Goal: Task Accomplishment & Management: Complete application form

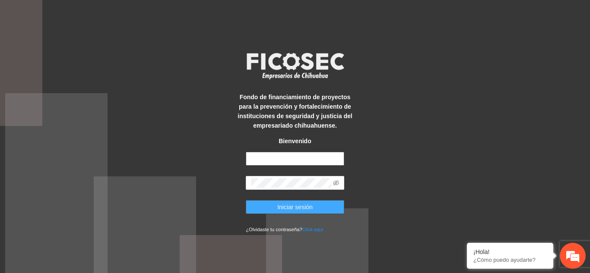
type input "**********"
click at [278, 207] on span "Iniciar sesión" at bounding box center [294, 207] width 35 height 9
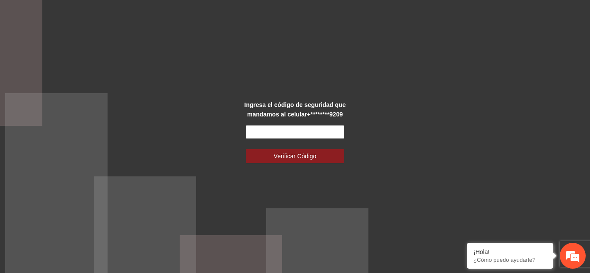
click at [292, 134] on input "text" at bounding box center [295, 132] width 98 height 14
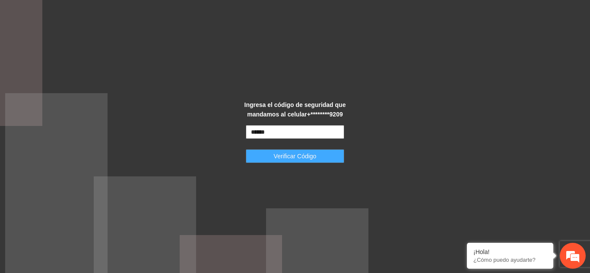
type input "******"
click at [295, 155] on span "Verificar Código" at bounding box center [295, 156] width 43 height 9
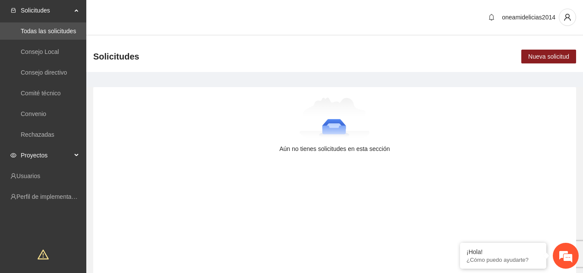
click at [38, 153] on span "Proyectos" at bounding box center [46, 155] width 51 height 17
click at [40, 175] on link "Activos" at bounding box center [30, 176] width 19 height 7
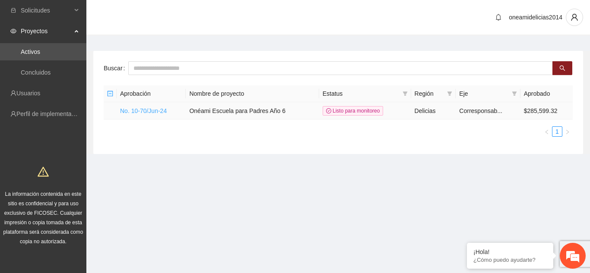
click at [158, 110] on link "No. 10-70/Jun-24" at bounding box center [143, 111] width 47 height 7
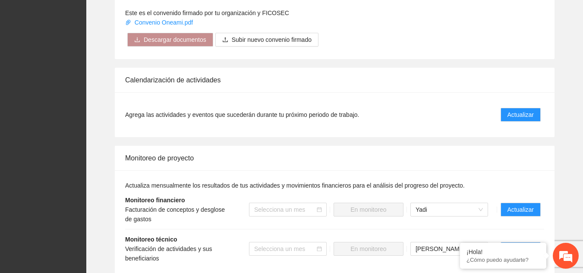
scroll to position [878, 0]
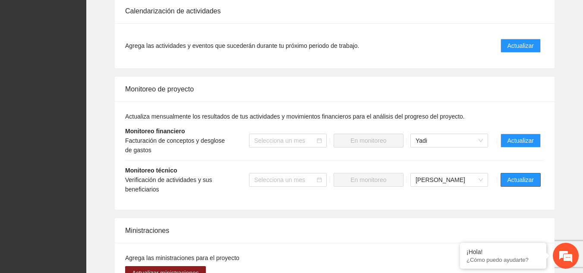
click at [528, 175] on span "Actualizar" at bounding box center [521, 179] width 26 height 9
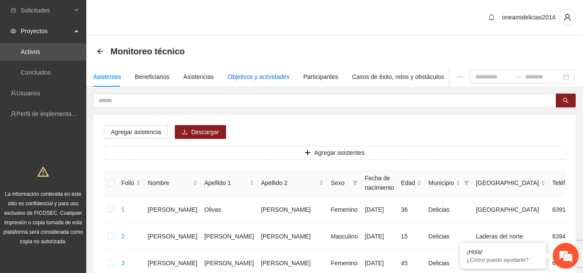
click at [274, 76] on div "Objetivos y actividades" at bounding box center [259, 76] width 62 height 9
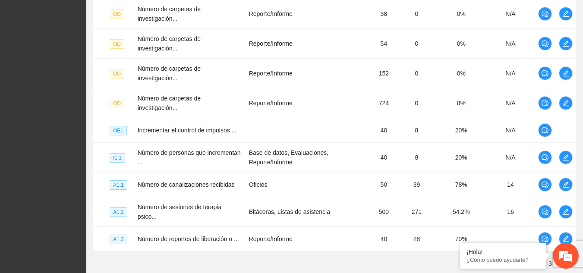
scroll to position [269, 0]
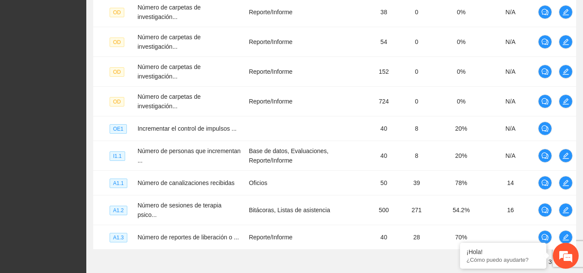
click at [540, 257] on link "2" at bounding box center [539, 261] width 9 height 9
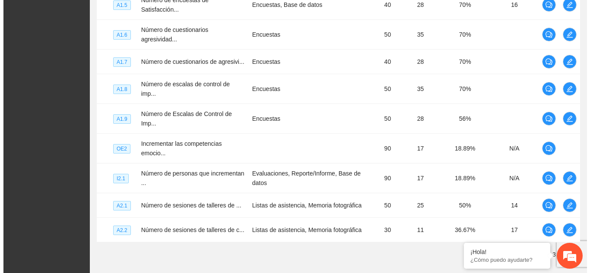
scroll to position [272, 0]
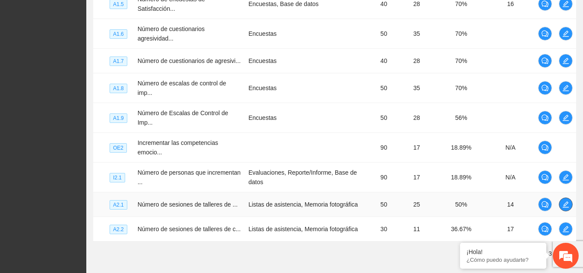
click at [564, 202] on icon "edit" at bounding box center [566, 205] width 6 height 6
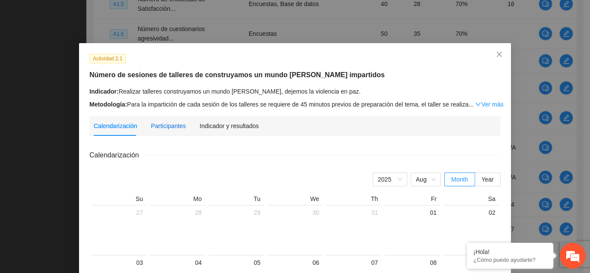
click at [167, 126] on div "Participantes" at bounding box center [168, 125] width 35 height 9
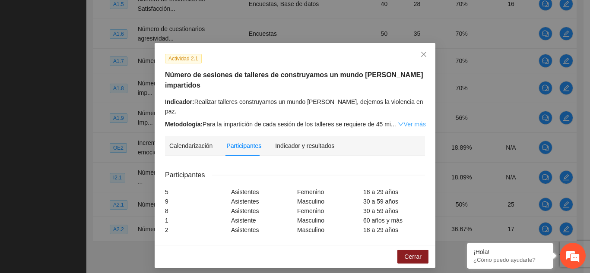
click at [413, 121] on link "Ver más" at bounding box center [412, 124] width 28 height 7
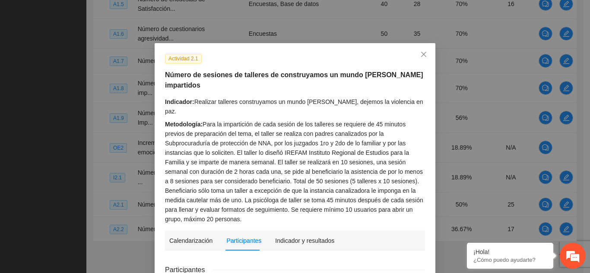
scroll to position [70, 0]
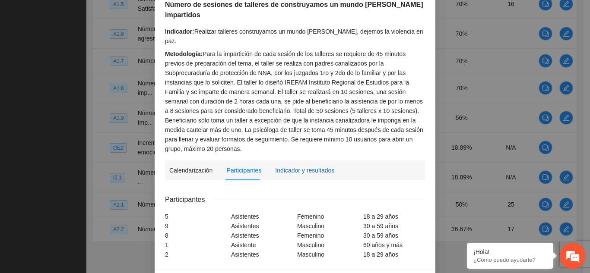
click at [304, 166] on div "Indicador y resultados" at bounding box center [304, 170] width 59 height 9
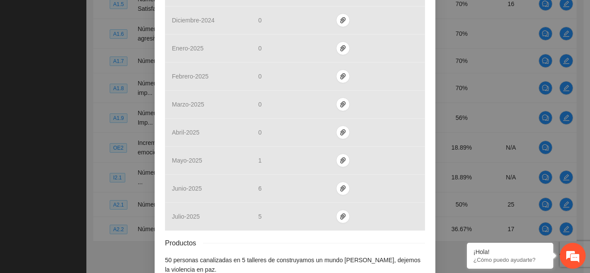
scroll to position [466, 0]
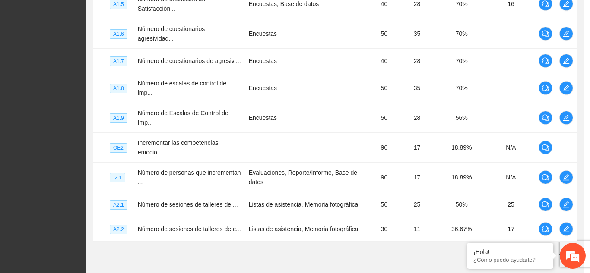
scroll to position [424, 0]
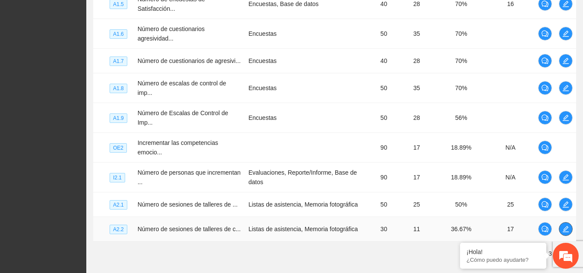
click at [566, 226] on icon "edit" at bounding box center [566, 229] width 6 height 6
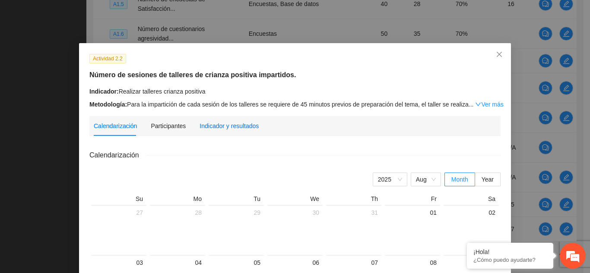
click at [224, 122] on div "Indicador y resultados" at bounding box center [228, 125] width 59 height 9
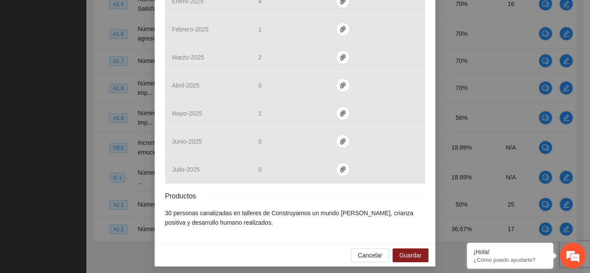
scroll to position [382, 0]
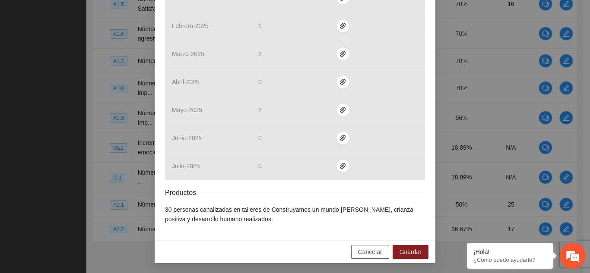
click at [359, 253] on span "Cancelar" at bounding box center [370, 251] width 24 height 9
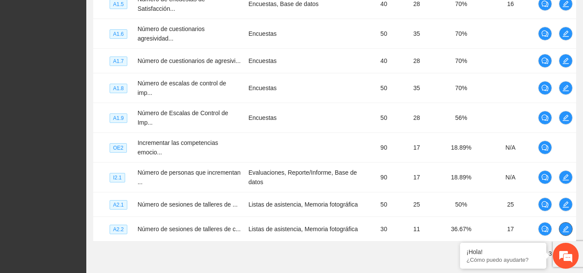
scroll to position [0, 0]
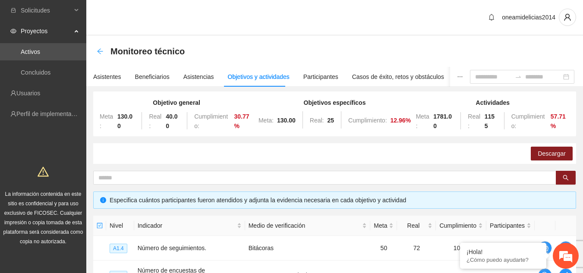
click at [99, 54] on icon "arrow-left" at bounding box center [100, 51] width 7 height 7
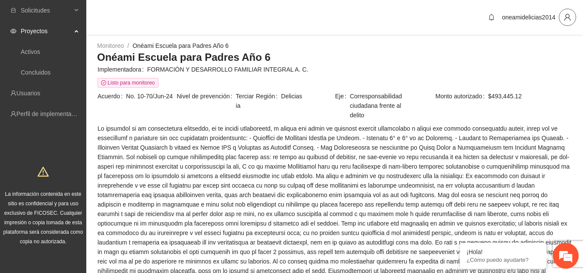
click at [571, 21] on button "button" at bounding box center [567, 17] width 17 height 17
click at [544, 54] on span "Cerrar sesión" at bounding box center [545, 49] width 54 height 9
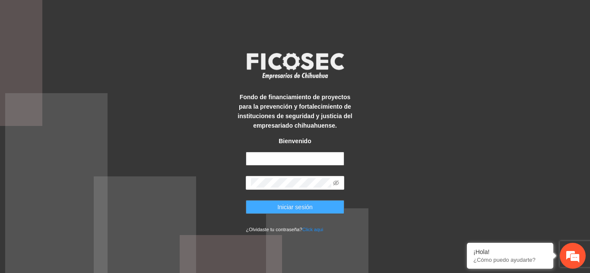
type input "**********"
click at [323, 209] on button "Iniciar sesión" at bounding box center [295, 207] width 98 height 14
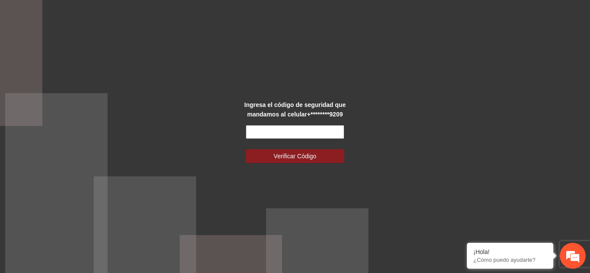
click at [303, 133] on input "text" at bounding box center [295, 132] width 98 height 14
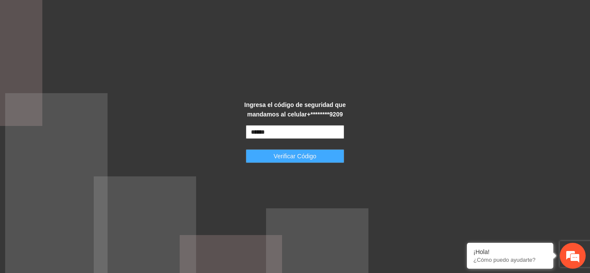
type input "******"
click at [301, 158] on span "Verificar Código" at bounding box center [295, 156] width 43 height 9
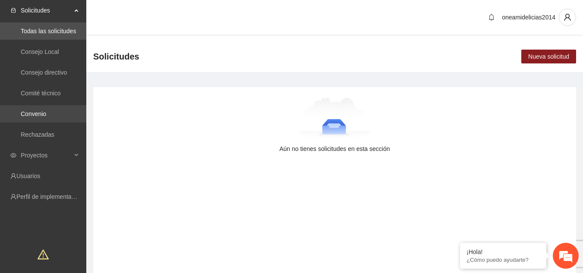
click at [46, 113] on link "Convenio" at bounding box center [33, 114] width 25 height 7
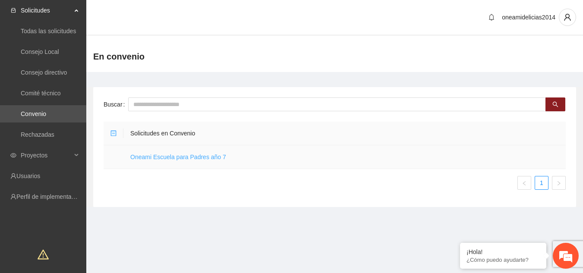
click at [198, 156] on link "Oneami Escuela para Padres año 7" at bounding box center [178, 157] width 96 height 7
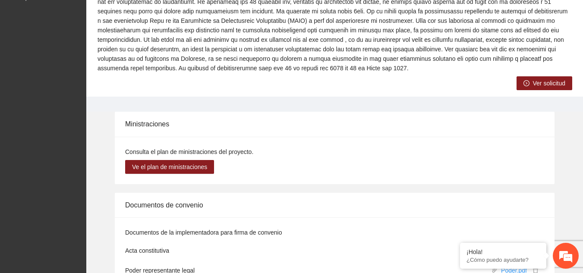
scroll to position [326, 0]
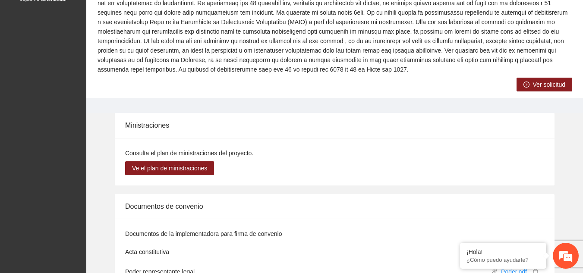
click at [550, 80] on span "Ver solicitud" at bounding box center [549, 84] width 32 height 9
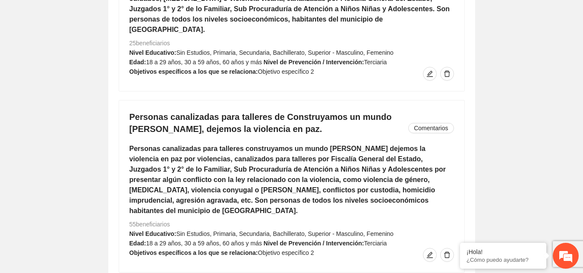
scroll to position [1898, 0]
